Goal: Navigation & Orientation: Find specific page/section

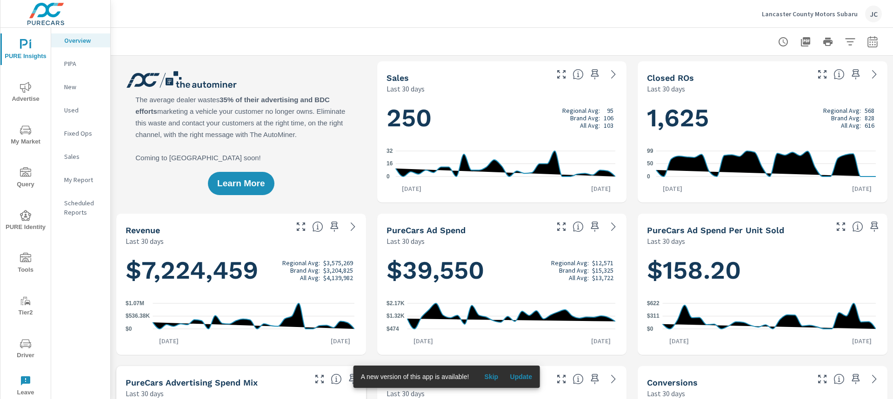
click at [838, 13] on p "Lancaster County Motors Subaru" at bounding box center [810, 14] width 96 height 8
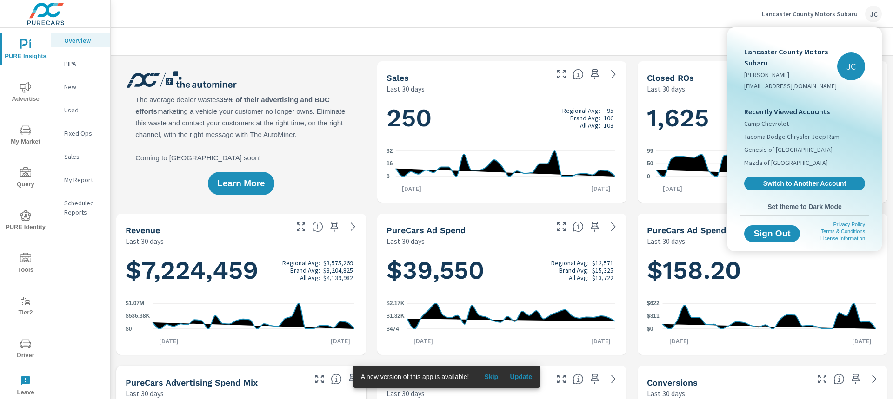
scroll to position [384, 0]
click at [803, 176] on div "Recently Viewed Accounts Camp Chevrolet Tacoma Dodge Chrysler Jeep Ram Genesis …" at bounding box center [804, 149] width 128 height 100
click at [796, 182] on span "Switch to Another Account" at bounding box center [804, 183] width 114 height 9
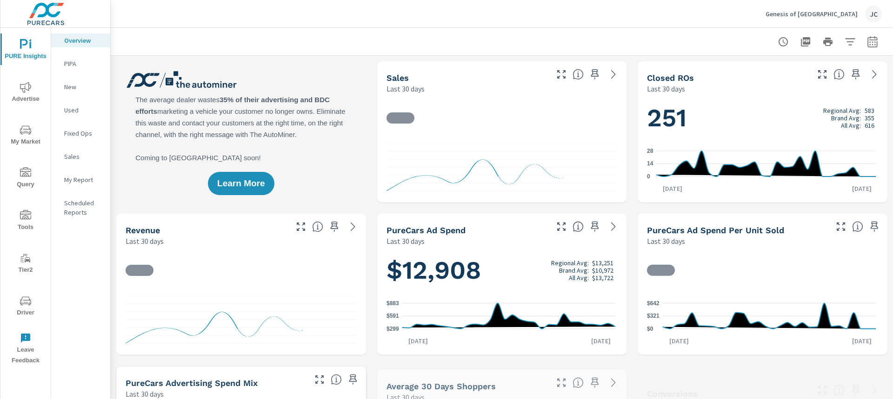
scroll to position [0, 0]
